Goal: Browse casually

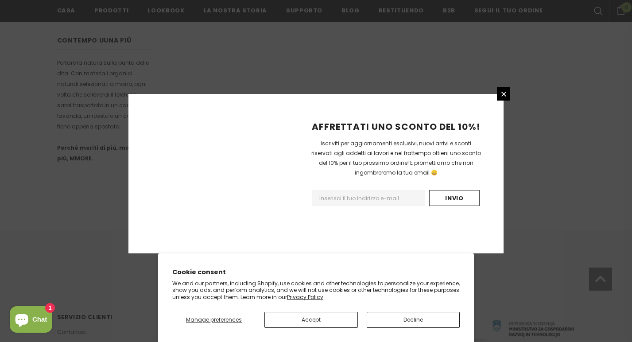
scroll to position [566, 0]
